Goal: Task Accomplishment & Management: Manage account settings

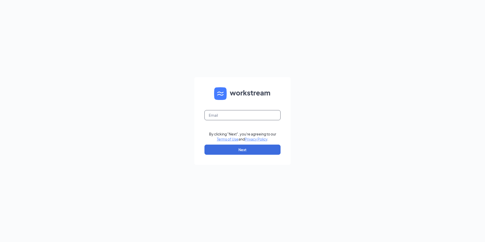
drag, startPoint x: 0, startPoint y: 0, endPoint x: 214, endPoint y: 119, distance: 245.1
click at [214, 119] on input "text" at bounding box center [242, 115] width 76 height 10
click at [234, 119] on input "text" at bounding box center [242, 115] width 76 height 10
type input "[EMAIL_ADDRESS][DOMAIN_NAME]"
click at [236, 146] on button "Next" at bounding box center [242, 150] width 76 height 10
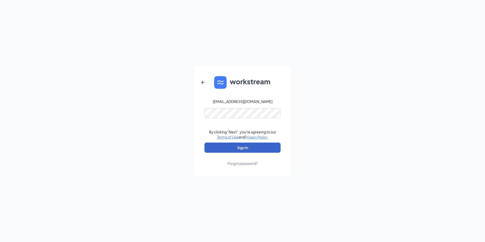
click at [261, 148] on button "Sign In" at bounding box center [242, 147] width 76 height 10
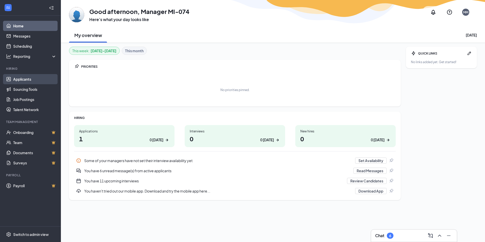
click at [33, 80] on link "Applicants" at bounding box center [34, 79] width 43 height 10
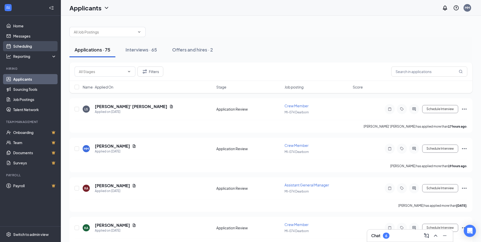
click at [29, 48] on link "Scheduling" at bounding box center [34, 46] width 43 height 10
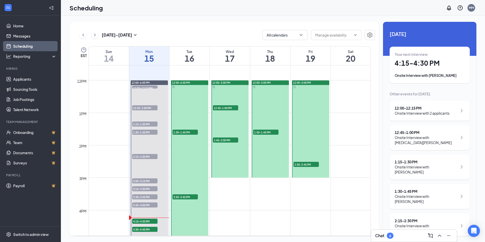
scroll to position [452, 0]
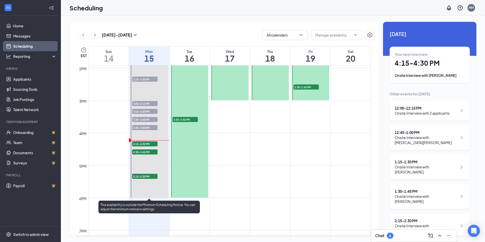
click at [145, 151] on span "4:30-4:45 PM" at bounding box center [144, 151] width 25 height 5
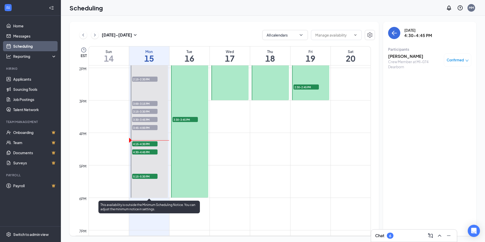
click at [145, 177] on span "5:15-5:30 PM" at bounding box center [144, 176] width 25 height 5
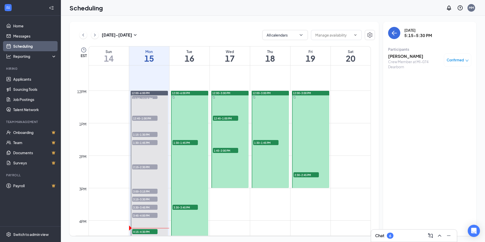
scroll to position [325, 0]
